Goal: Task Accomplishment & Management: Use online tool/utility

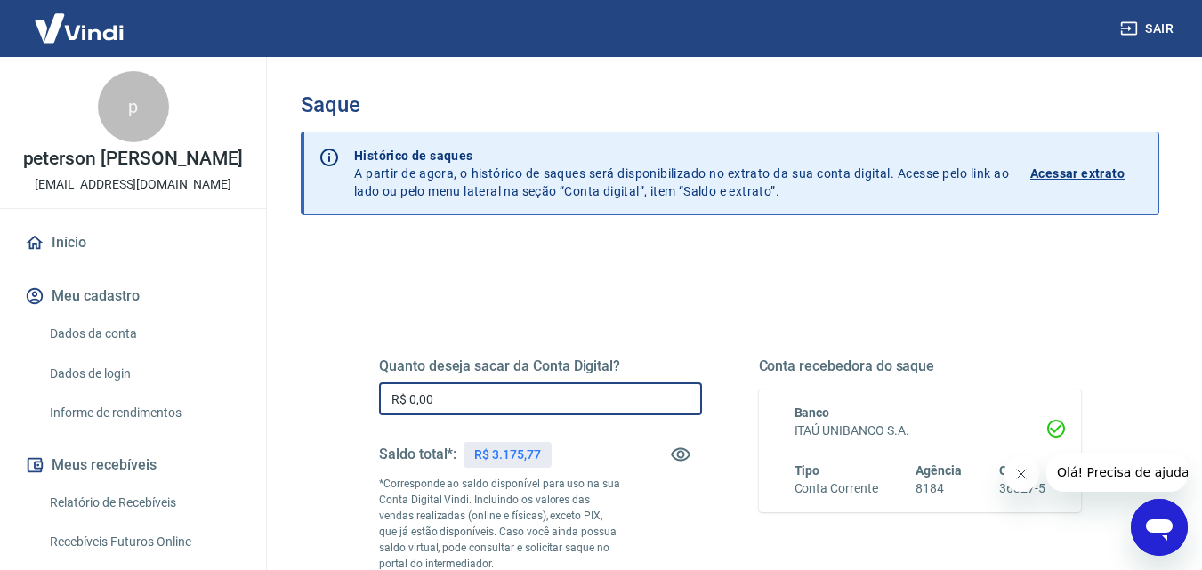
click at [582, 395] on input "R$ 0,00" at bounding box center [540, 399] width 323 height 33
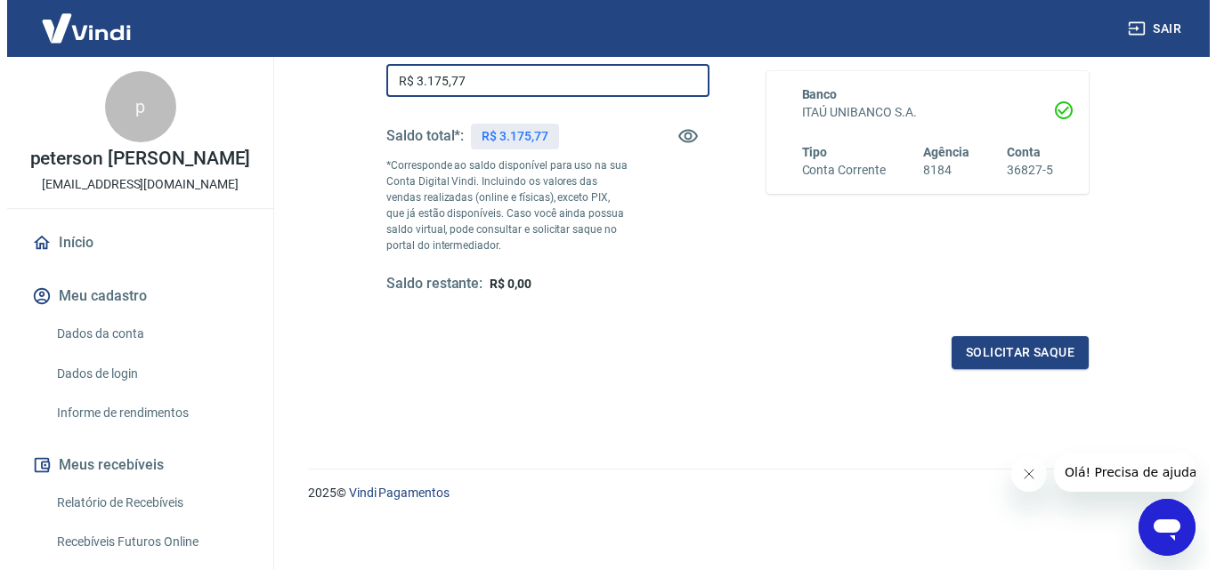
scroll to position [326, 0]
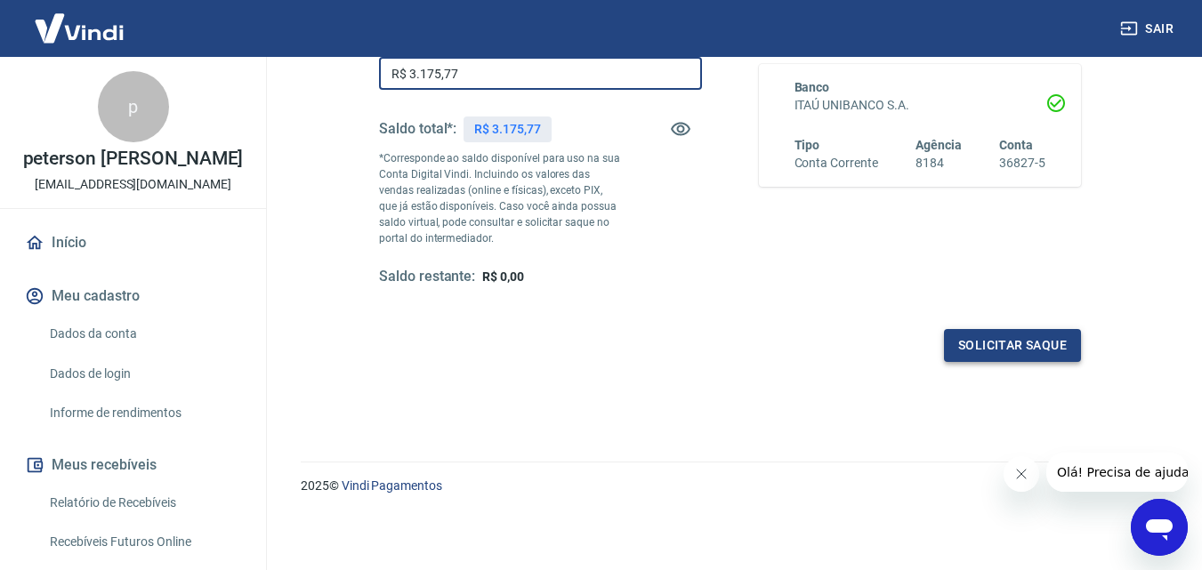
type input "R$ 3.175,77"
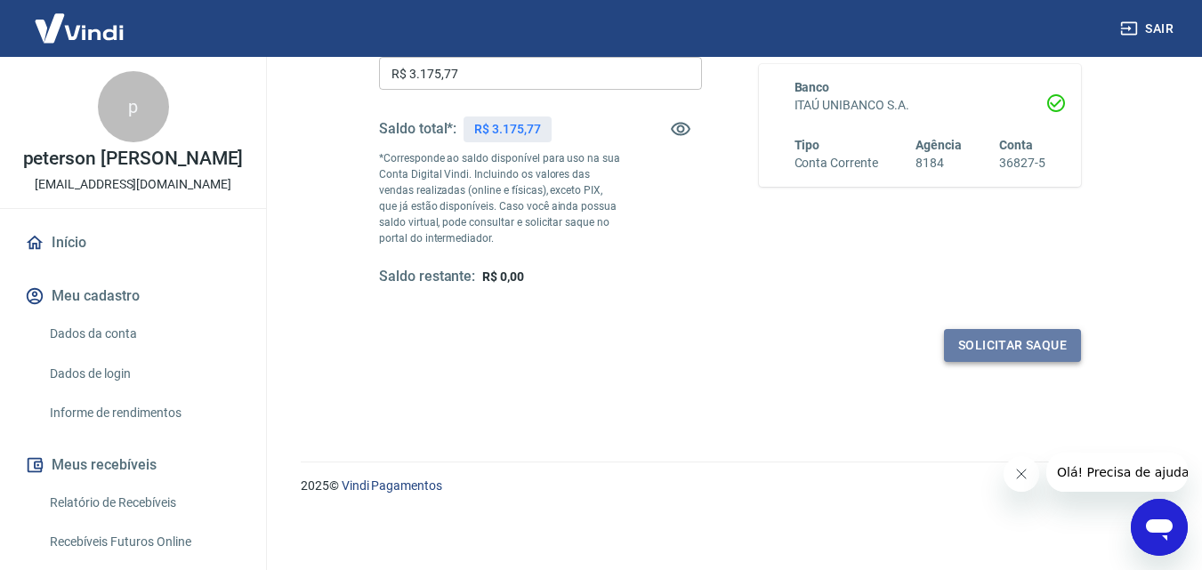
click at [1023, 350] on button "Solicitar saque" at bounding box center [1012, 345] width 137 height 33
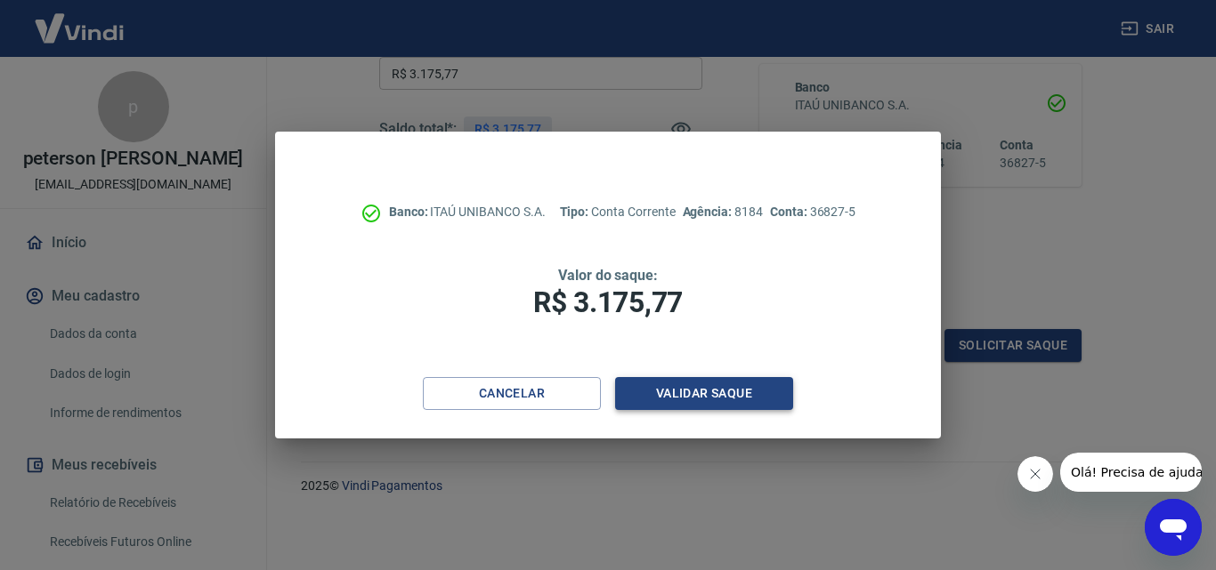
click at [704, 392] on button "Validar saque" at bounding box center [704, 393] width 178 height 33
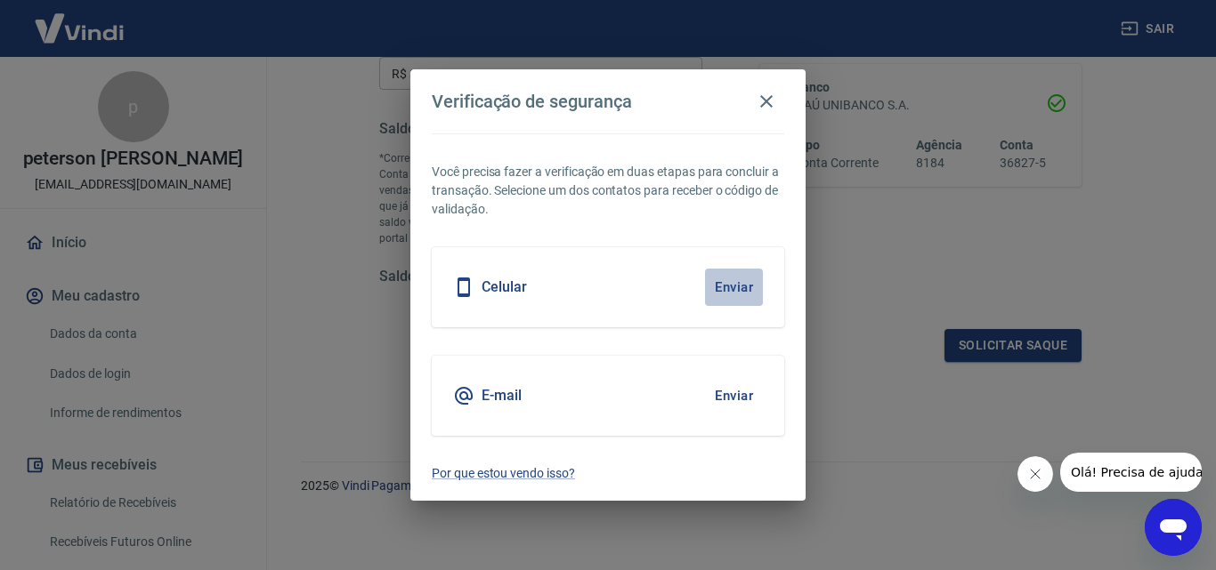
click at [740, 286] on button "Enviar" at bounding box center [734, 287] width 58 height 37
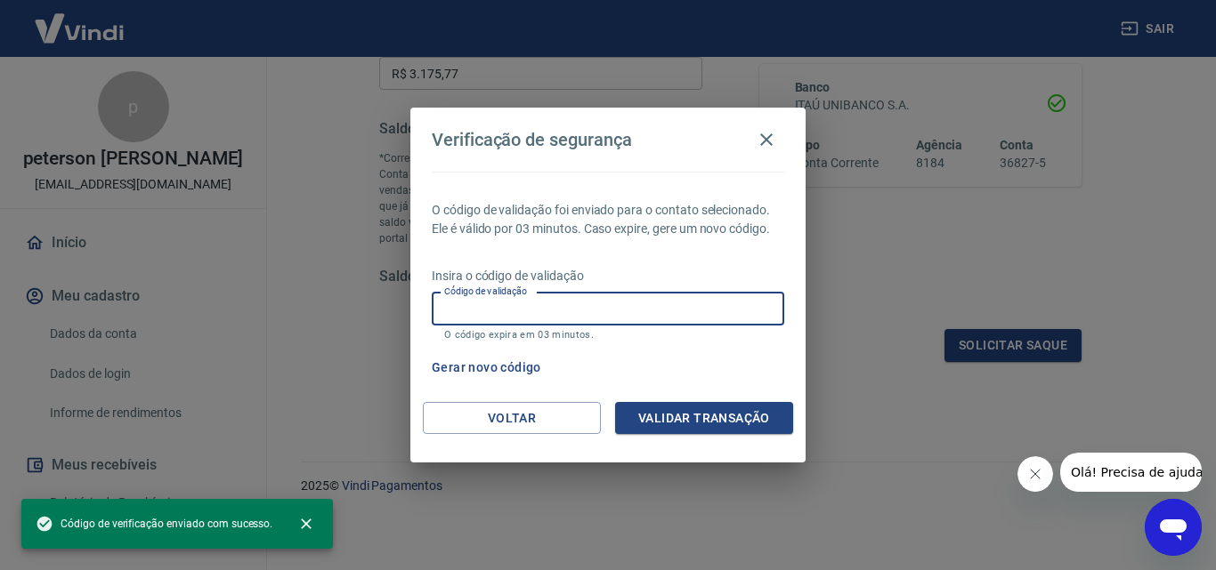
click at [533, 309] on input "Código de validação" at bounding box center [608, 309] width 352 height 33
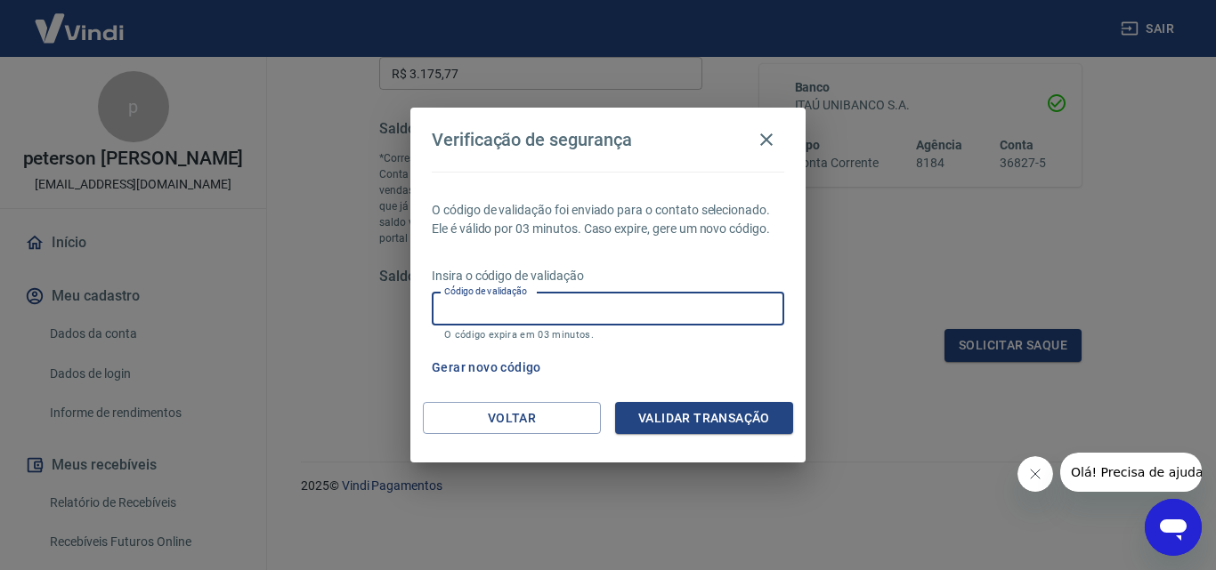
click at [609, 306] on input "Código de validação" at bounding box center [608, 309] width 352 height 33
type input "534651"
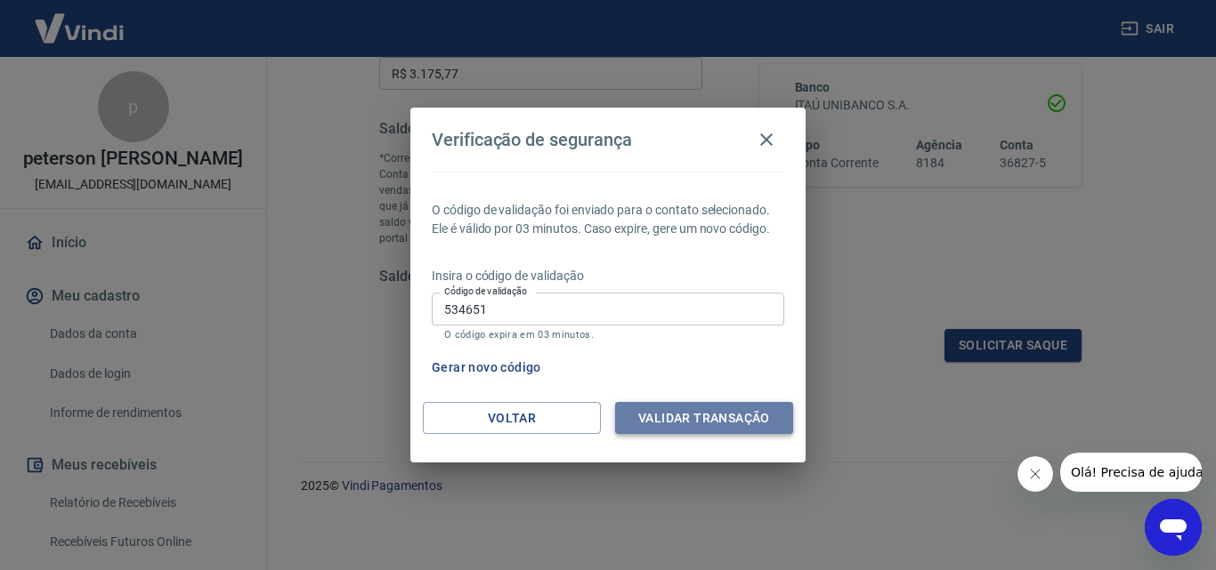
click at [728, 417] on button "Validar transação" at bounding box center [704, 418] width 178 height 33
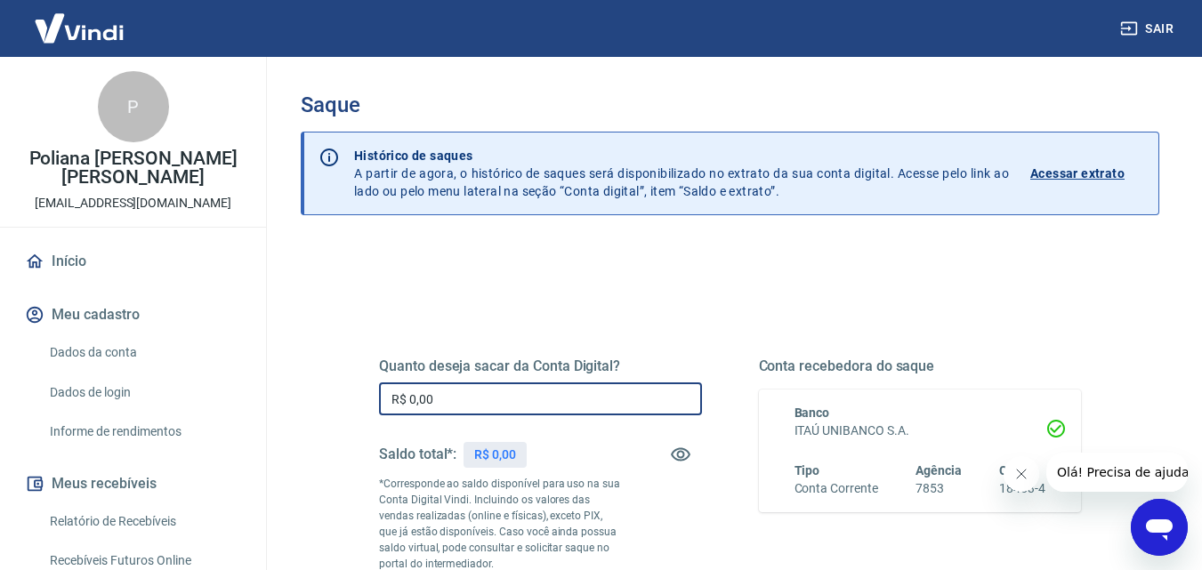
click at [566, 398] on input "R$ 0,00" at bounding box center [540, 399] width 323 height 33
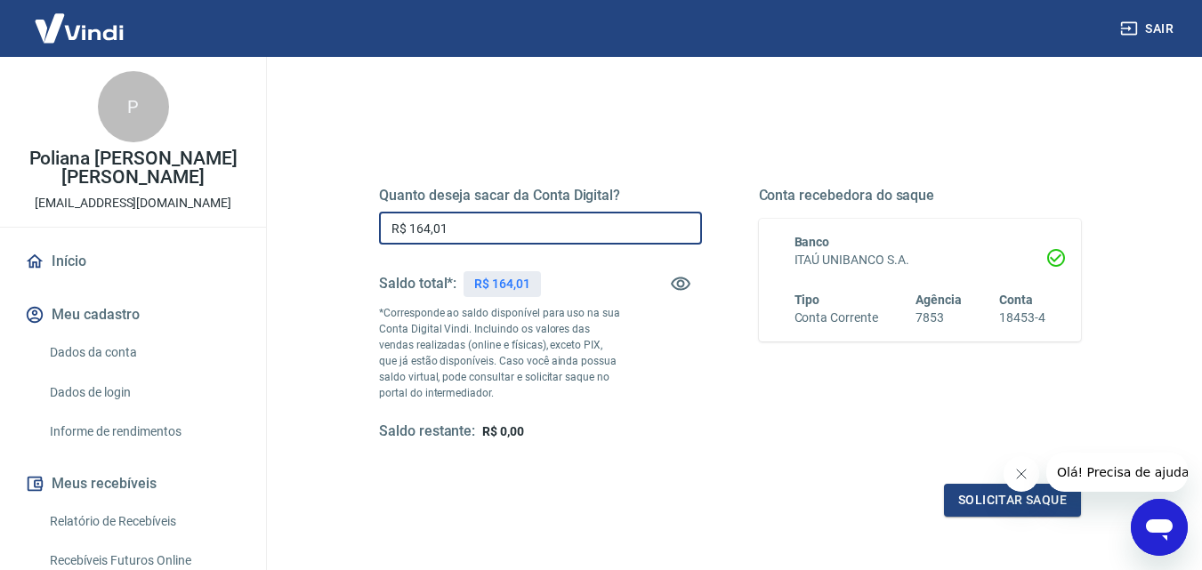
scroll to position [178, 0]
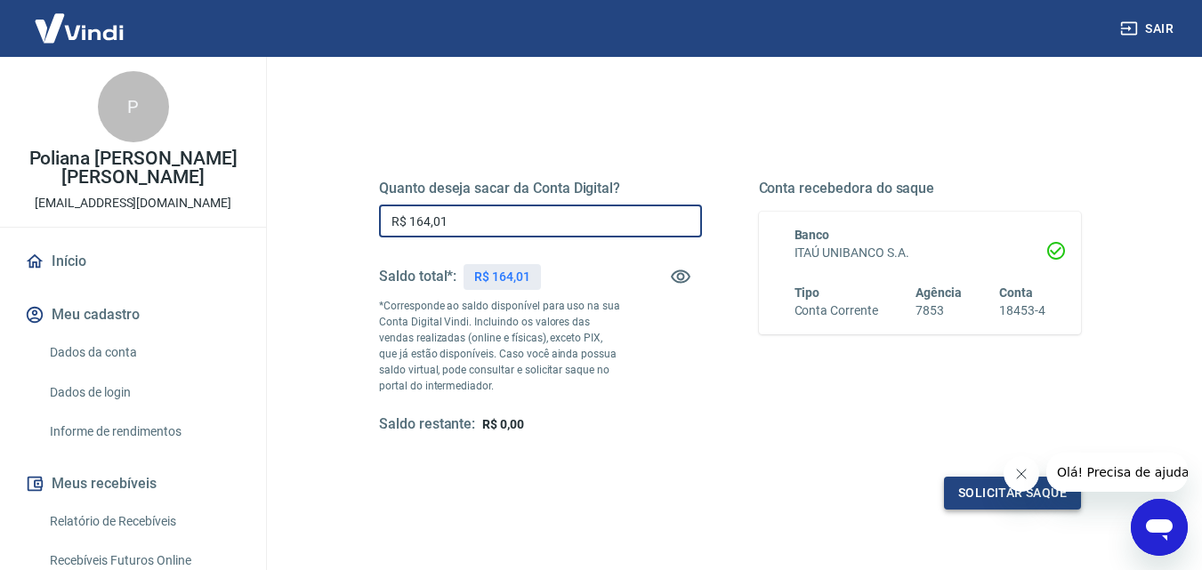
type input "R$ 164,01"
click at [977, 497] on button "Solicitar saque" at bounding box center [1012, 493] width 137 height 33
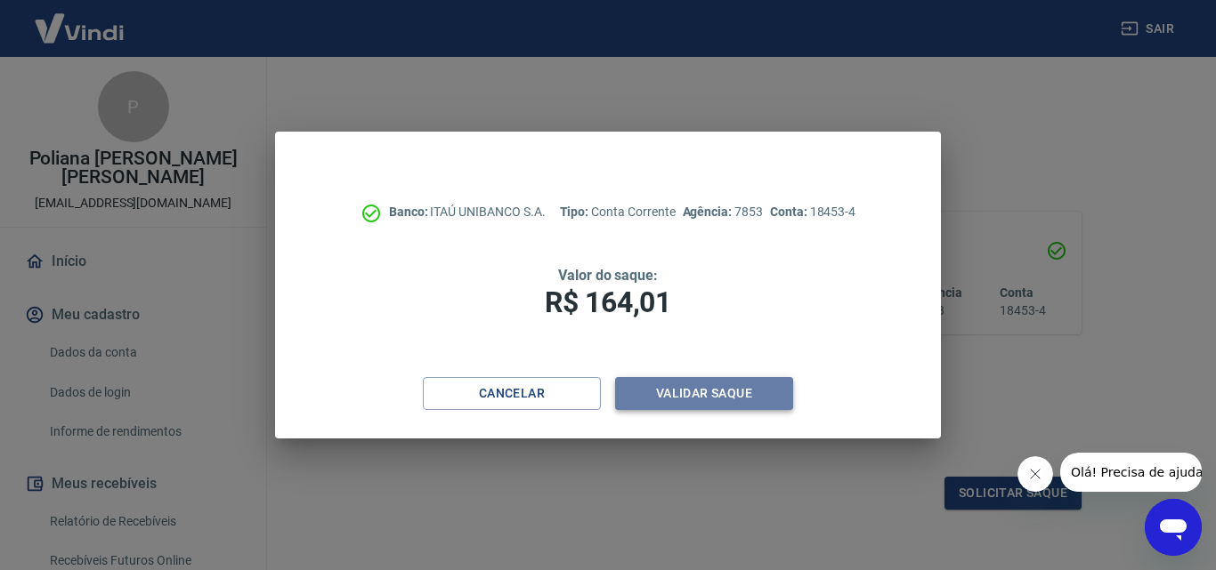
click at [748, 384] on button "Validar saque" at bounding box center [704, 393] width 178 height 33
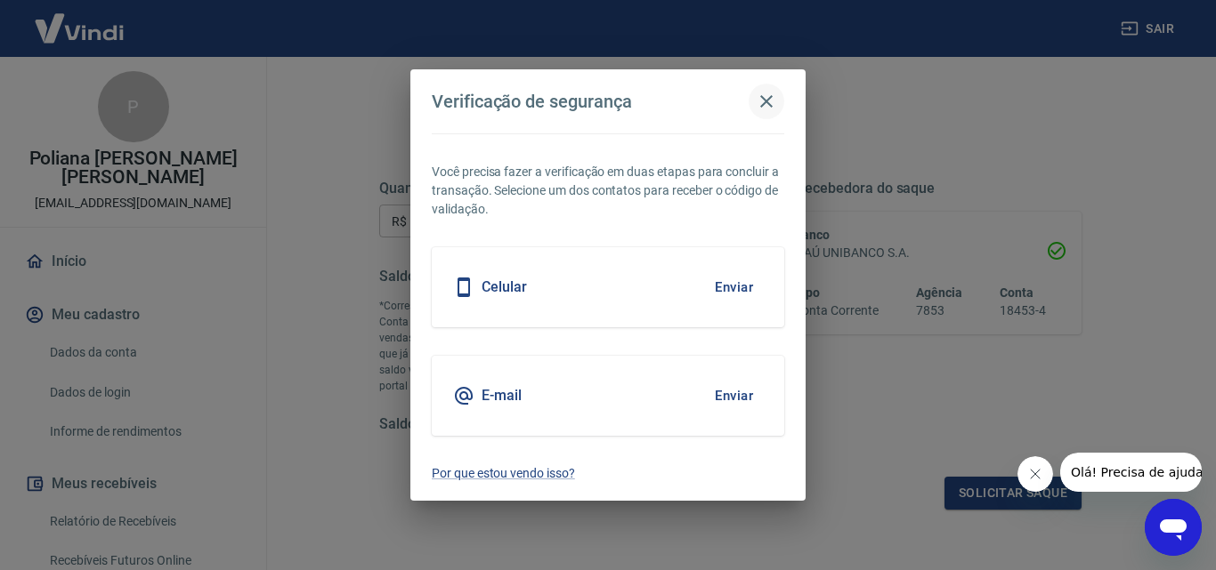
click at [762, 84] on button "button" at bounding box center [766, 102] width 36 height 36
